Goal: Task Accomplishment & Management: Complete application form

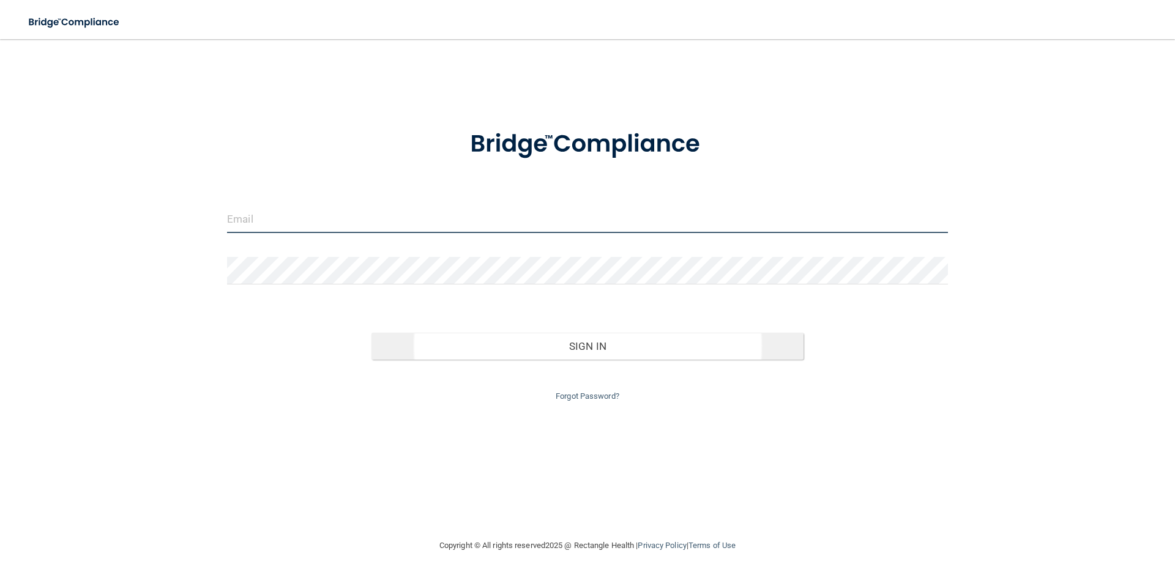
type input "[EMAIL_ADDRESS][PERSON_NAME][DOMAIN_NAME]"
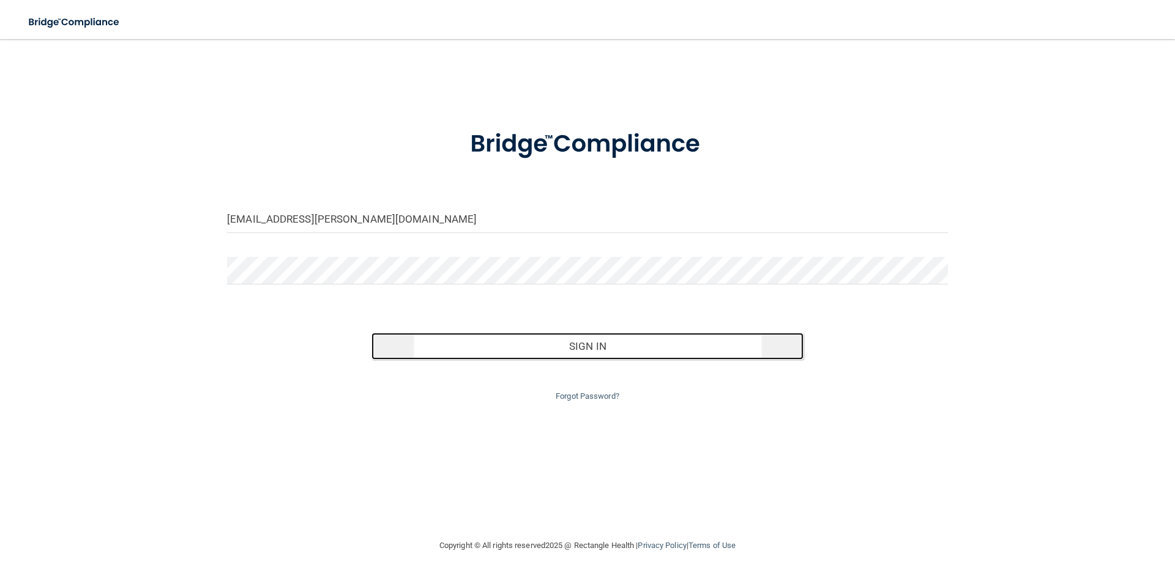
click at [552, 346] on button "Sign In" at bounding box center [588, 346] width 433 height 27
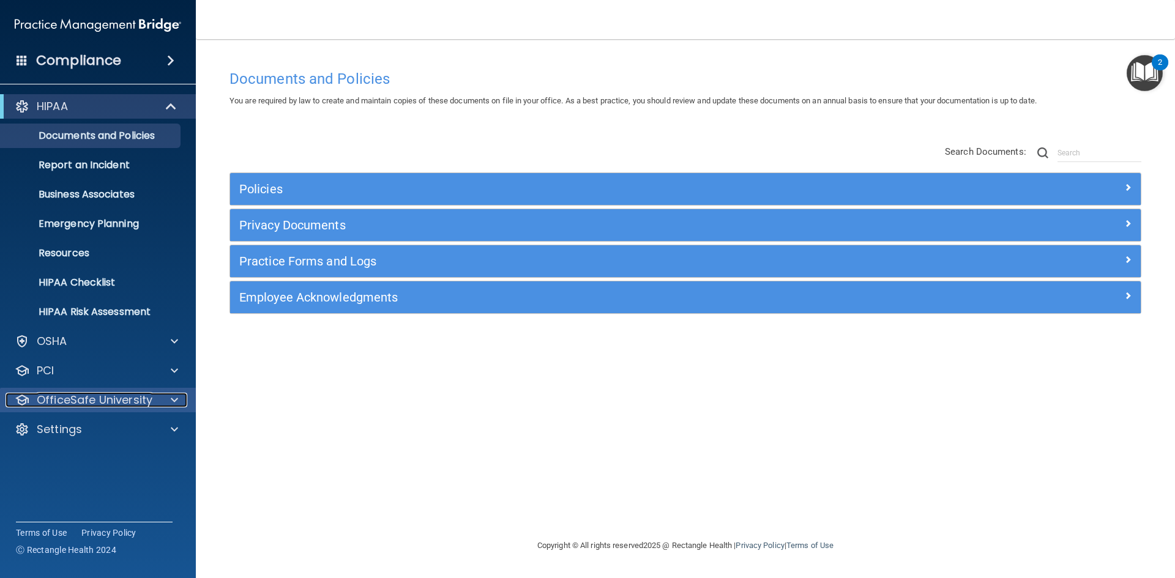
click at [180, 397] on div at bounding box center [172, 400] width 31 height 15
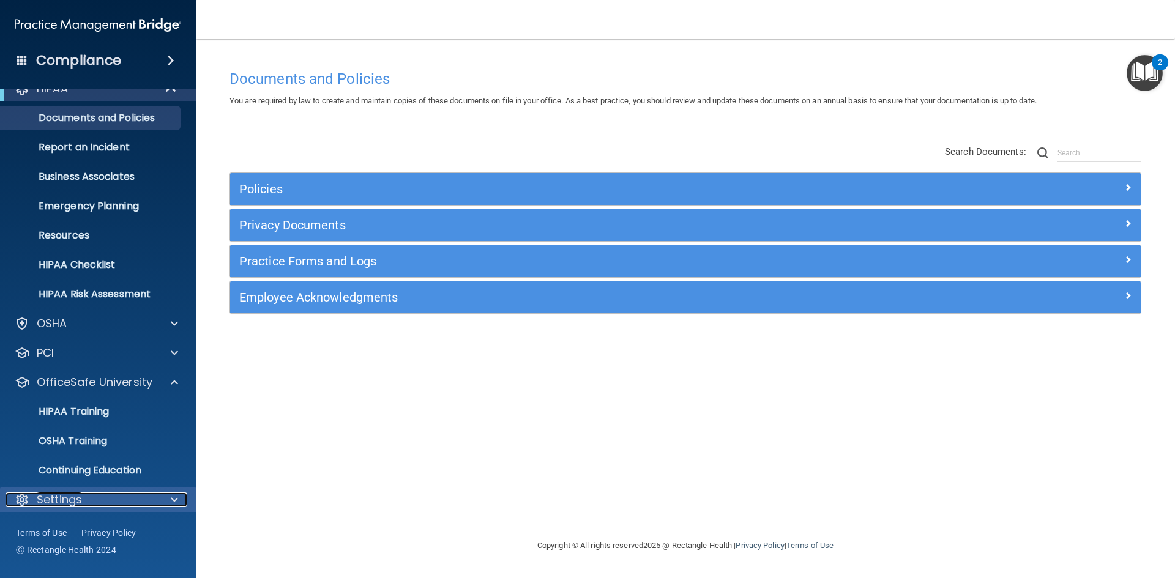
click at [174, 498] on span at bounding box center [174, 500] width 7 height 15
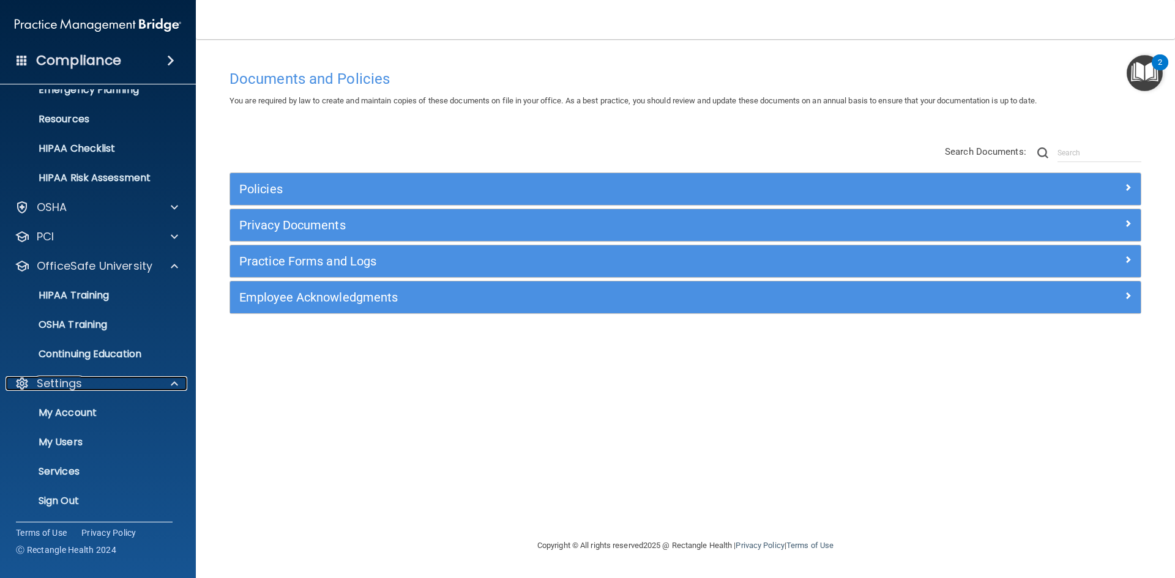
scroll to position [135, 0]
click at [77, 438] on p "My Users" at bounding box center [91, 441] width 167 height 12
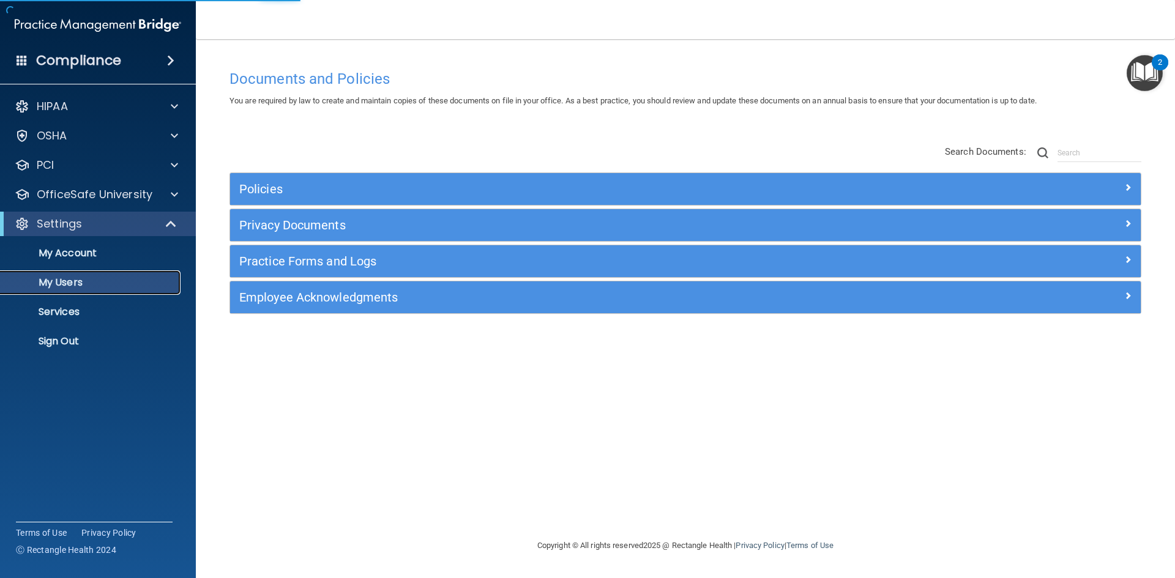
select select "20"
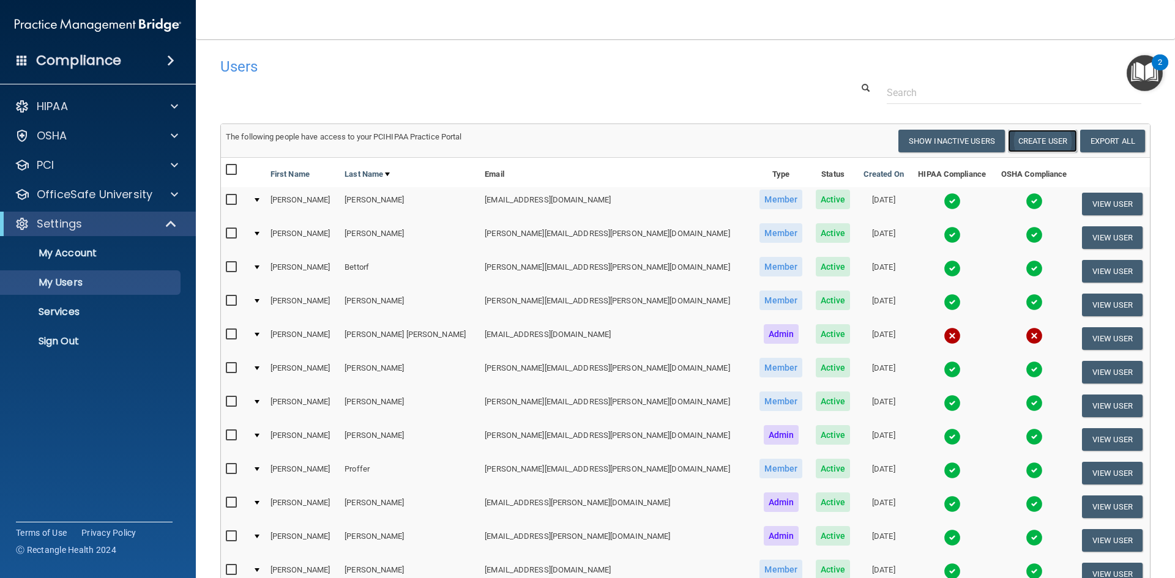
click at [1012, 137] on button "Create User" at bounding box center [1042, 141] width 69 height 23
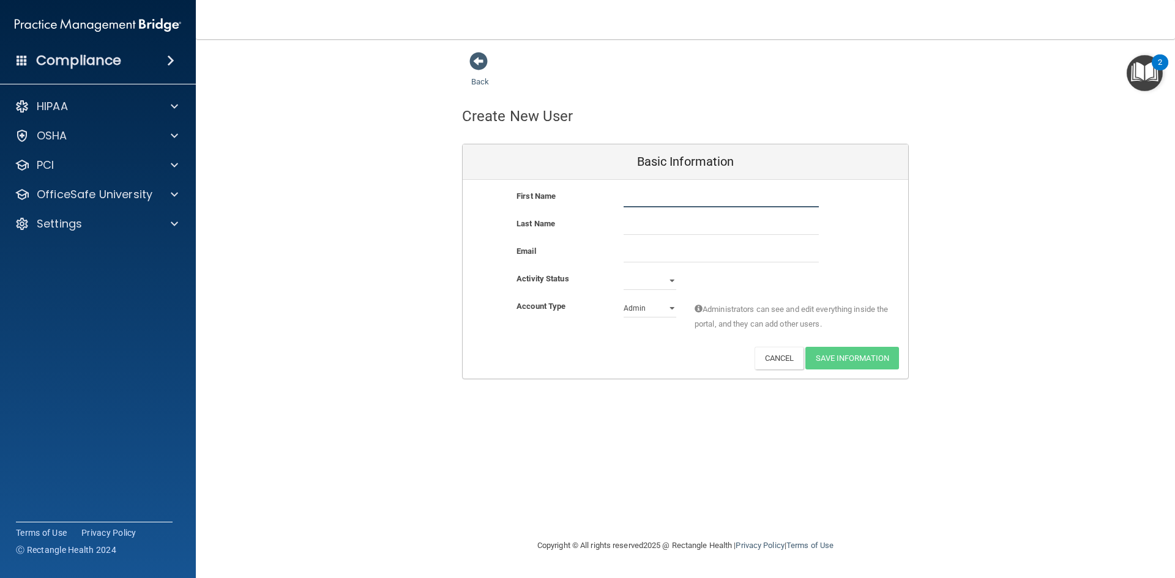
click at [659, 198] on input "text" at bounding box center [721, 198] width 195 height 18
type input "Marlee"
click at [629, 219] on input "text" at bounding box center [721, 226] width 195 height 18
type input "[PERSON_NAME]"
click at [645, 260] on input "email" at bounding box center [721, 253] width 195 height 18
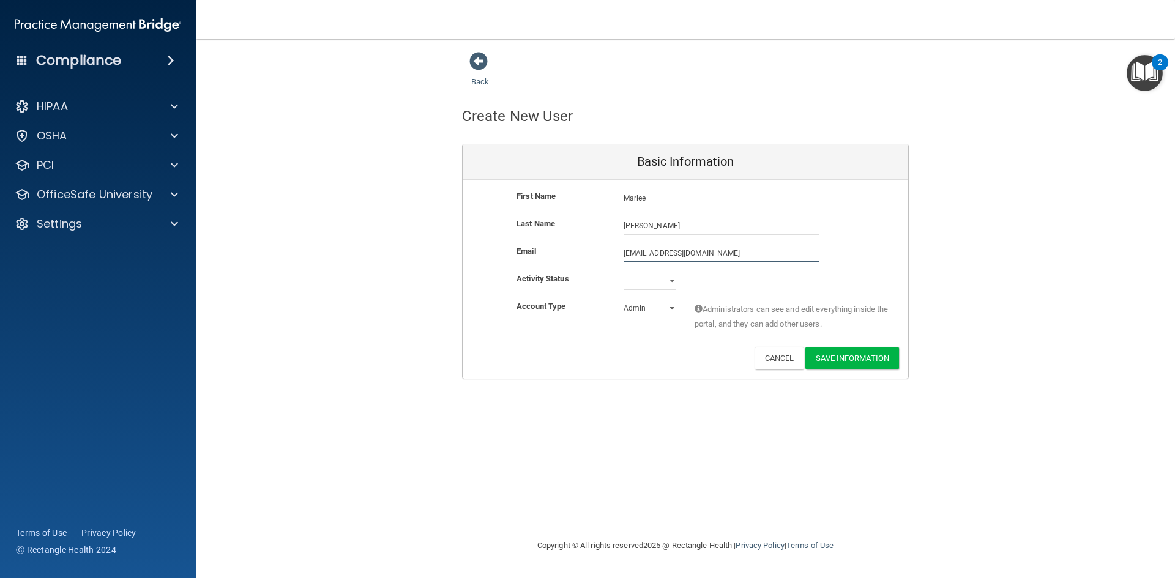
type input "[EMAIL_ADDRESS][DOMAIN_NAME]"
click at [659, 278] on select "Active Inactive" at bounding box center [650, 283] width 53 height 18
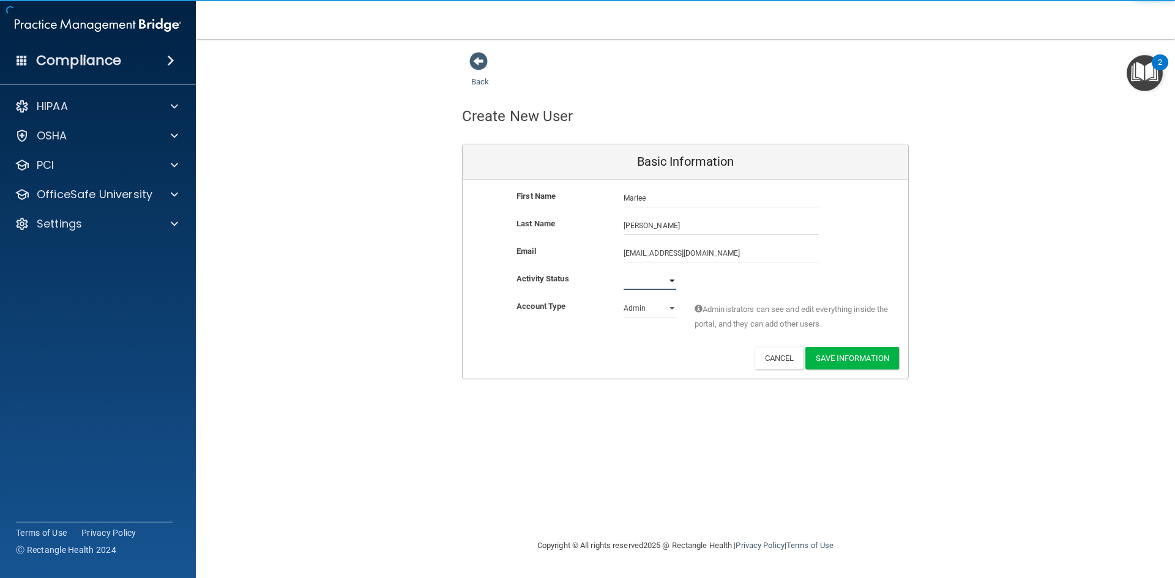
select select "active"
click at [624, 272] on select "Active Inactive" at bounding box center [650, 281] width 53 height 18
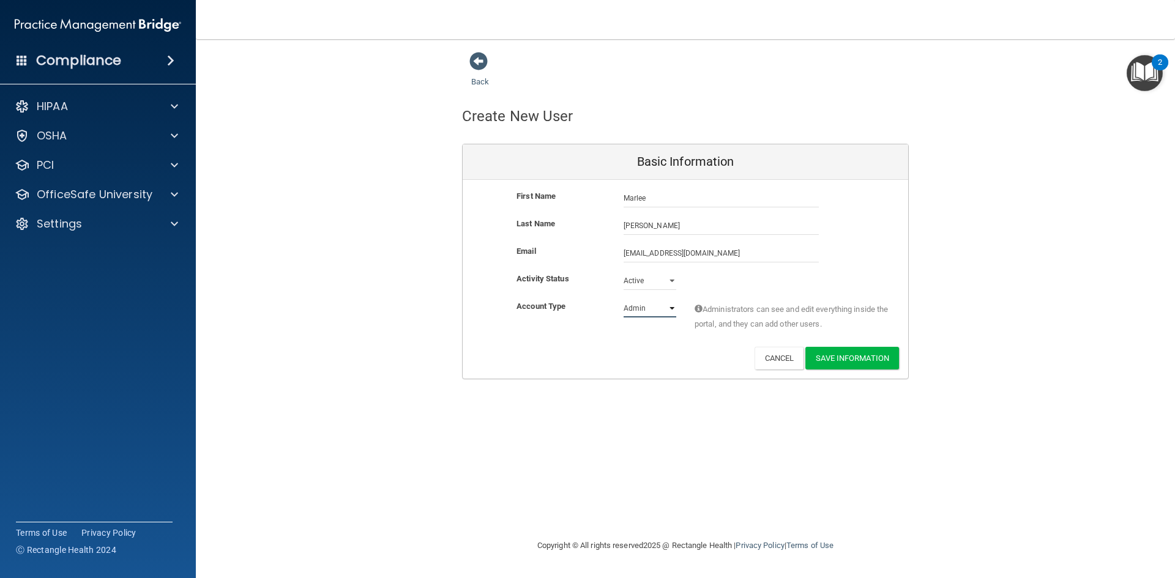
click at [669, 309] on select "Admin Member" at bounding box center [650, 308] width 53 height 18
select select "practice_member"
click at [624, 299] on select "Admin Member" at bounding box center [650, 308] width 53 height 18
drag, startPoint x: 653, startPoint y: 227, endPoint x: 607, endPoint y: 220, distance: 47.0
click at [607, 220] on div "Last Name [PERSON_NAME]" at bounding box center [686, 226] width 446 height 18
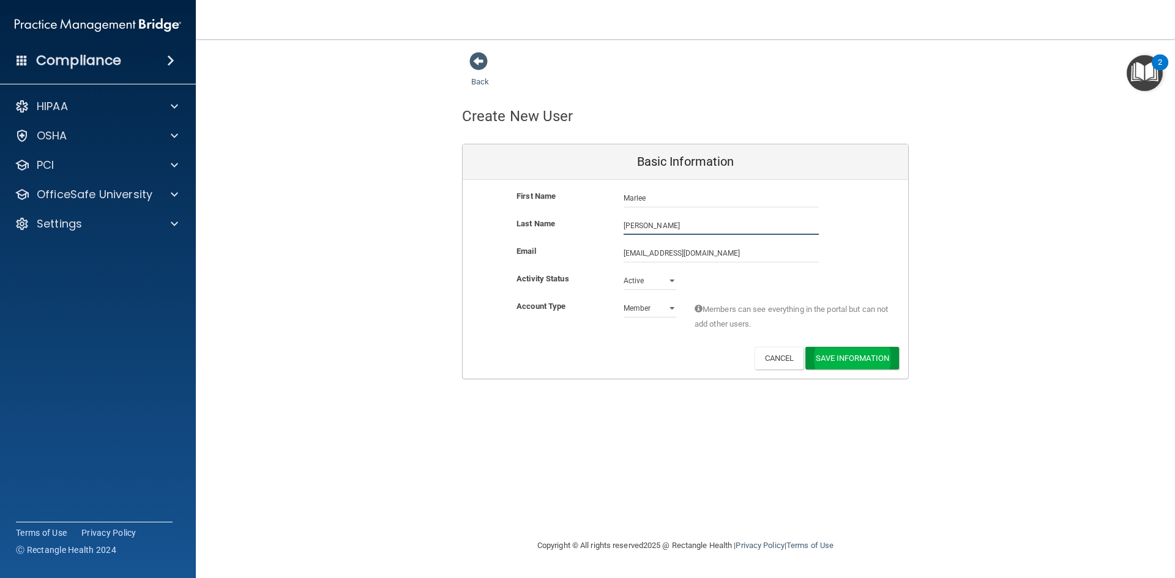
type input "[PERSON_NAME]"
click at [858, 356] on button "Save Information" at bounding box center [853, 358] width 94 height 23
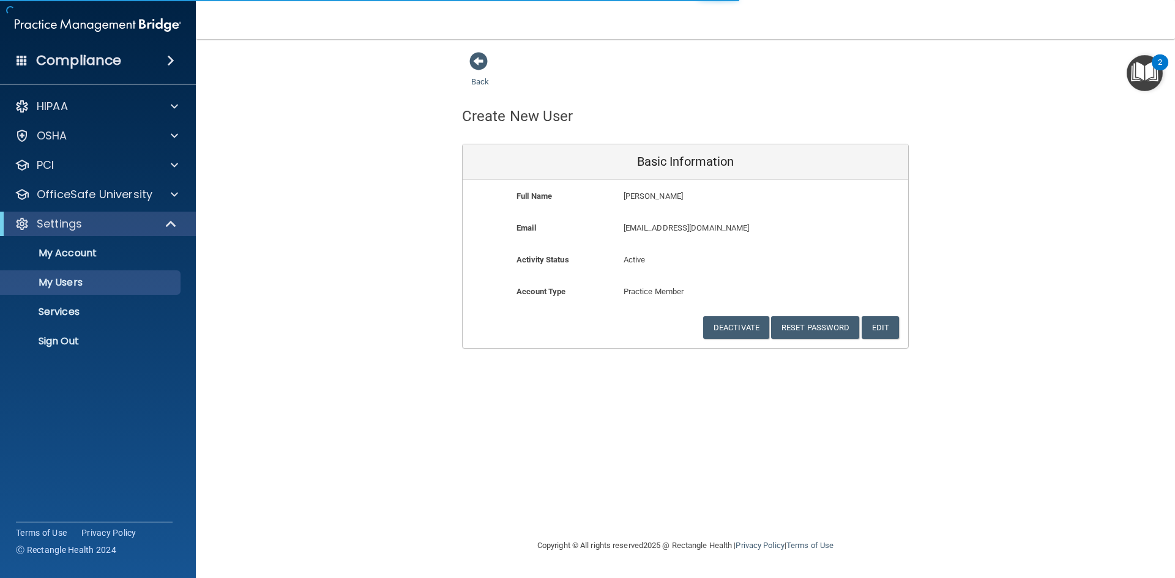
select select "20"
